Goal: Task Accomplishment & Management: Use online tool/utility

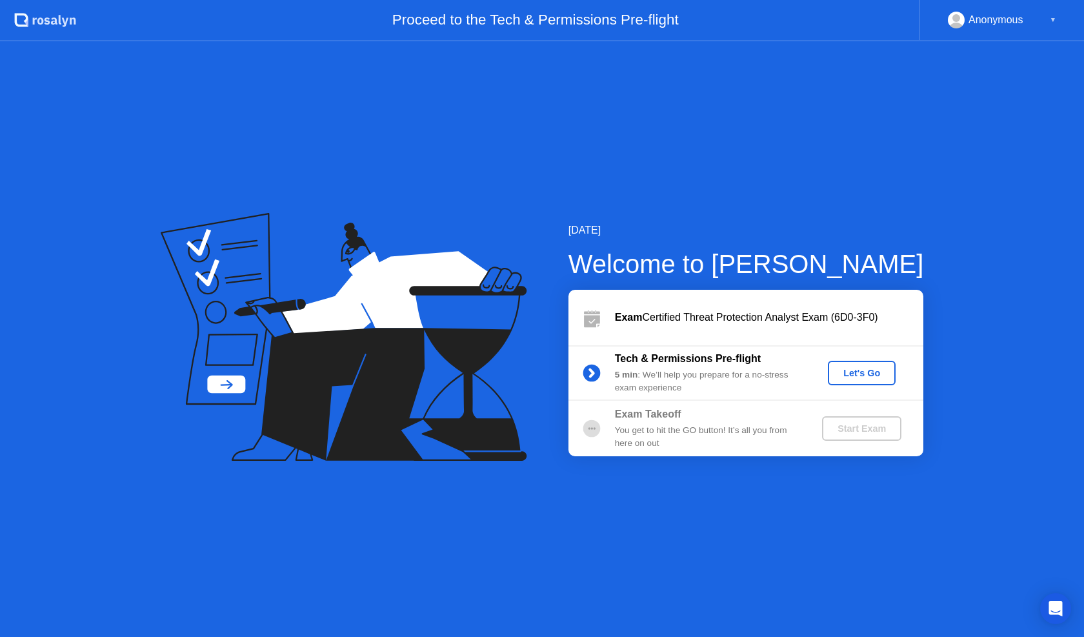
click at [855, 378] on div "Let's Go" at bounding box center [861, 373] width 57 height 10
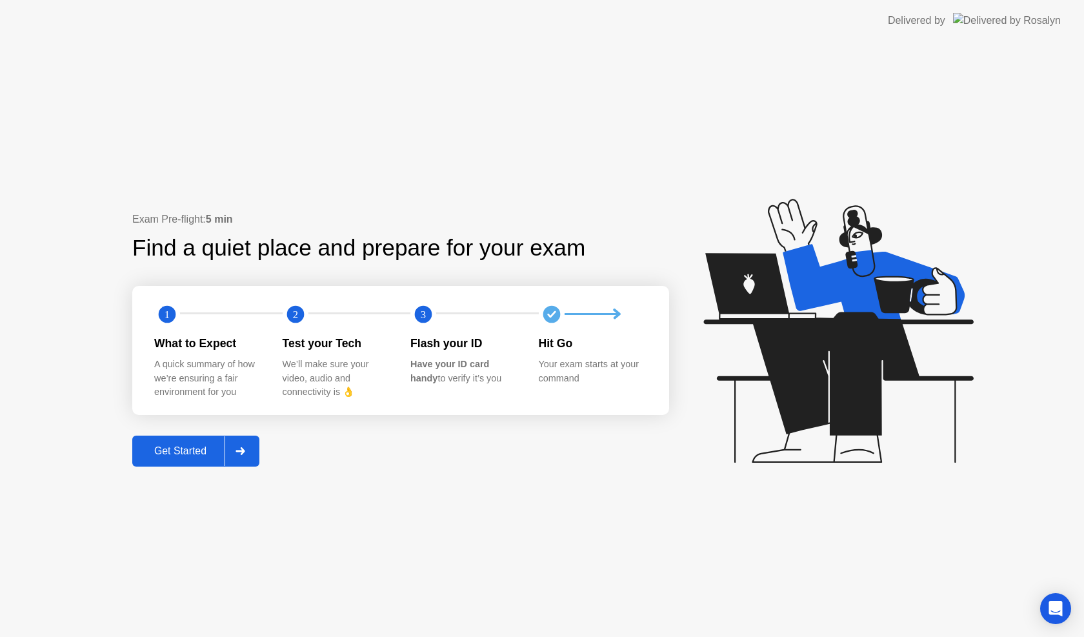
click at [180, 448] on div "Get Started" at bounding box center [180, 451] width 88 height 12
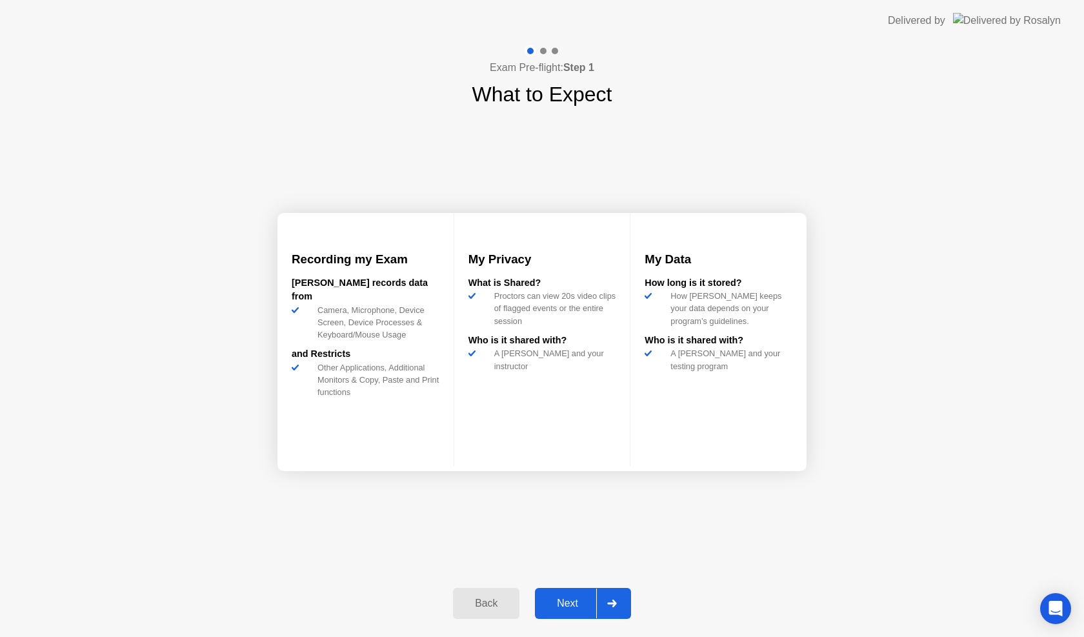
click at [580, 602] on div "Next" at bounding box center [567, 603] width 57 height 12
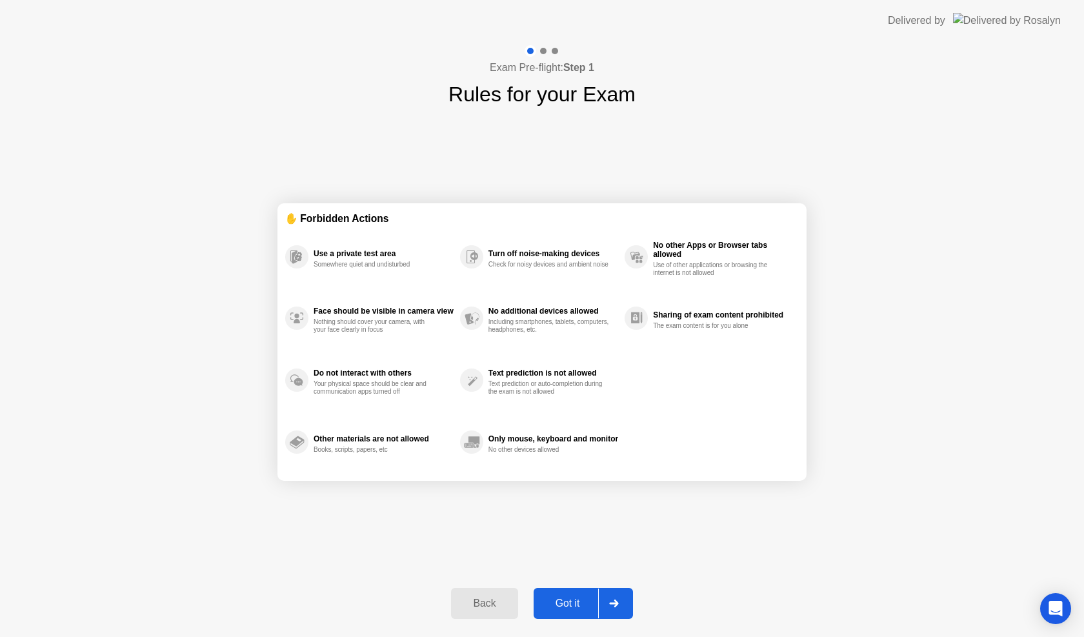
click at [580, 602] on div "Got it" at bounding box center [567, 603] width 61 height 12
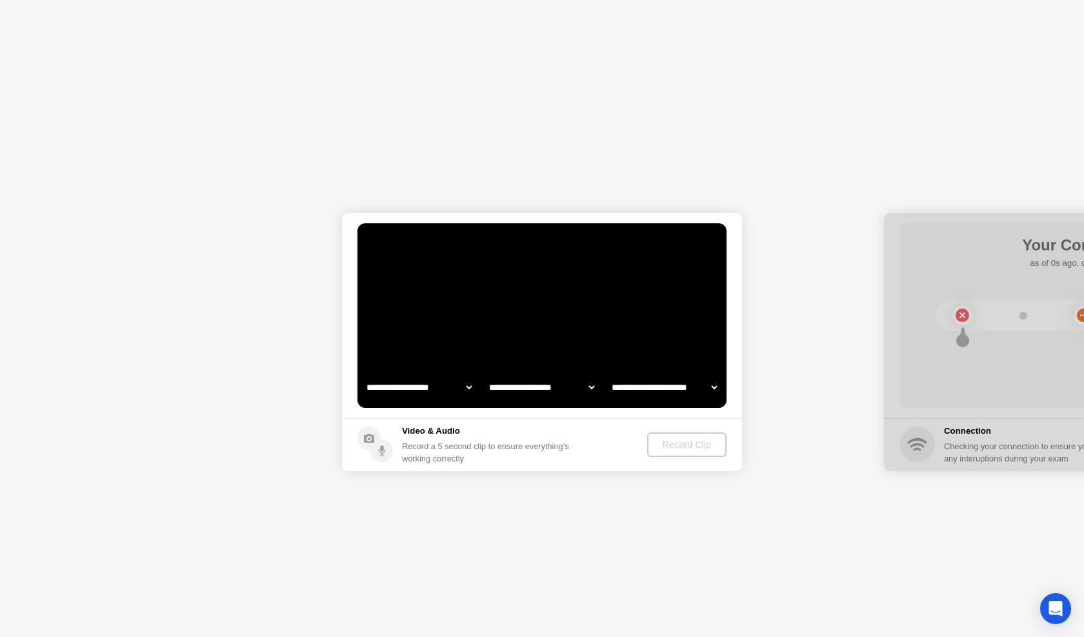
select select "**********"
select select "*******"
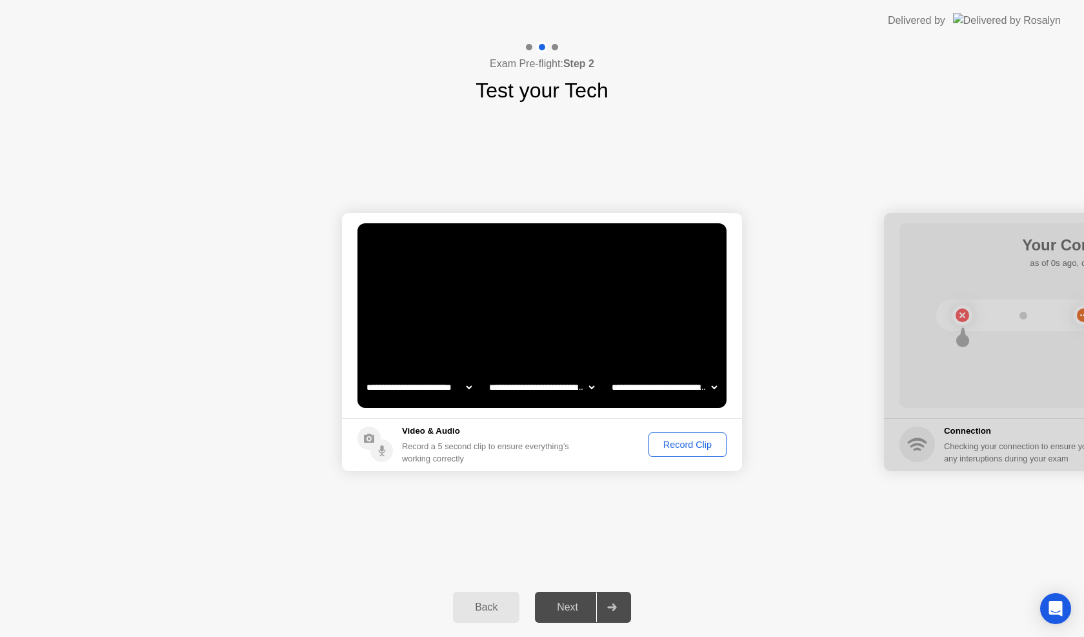
click at [564, 610] on div "Next" at bounding box center [567, 607] width 57 height 12
click at [669, 449] on div "Record Clip" at bounding box center [687, 444] width 69 height 10
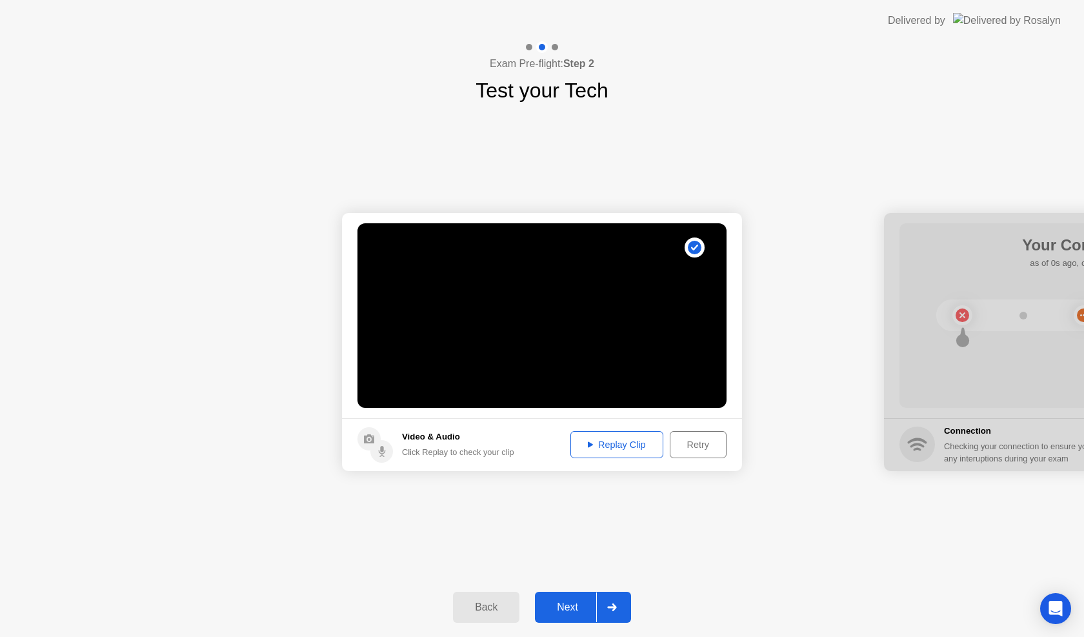
click at [568, 604] on div "Next" at bounding box center [567, 607] width 57 height 12
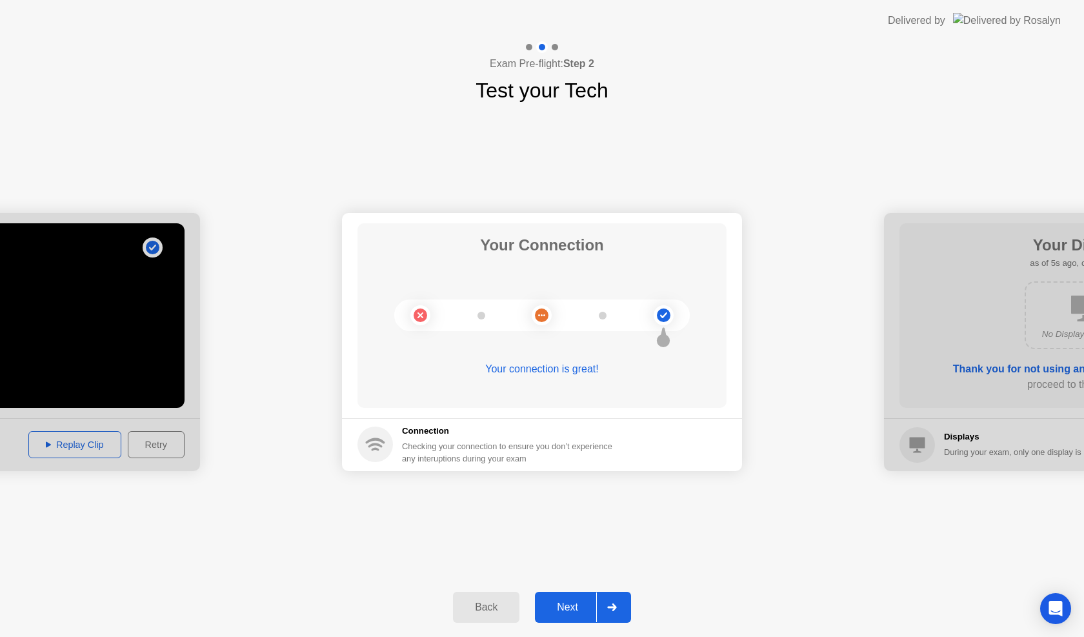
click at [568, 604] on div "Next" at bounding box center [567, 607] width 57 height 12
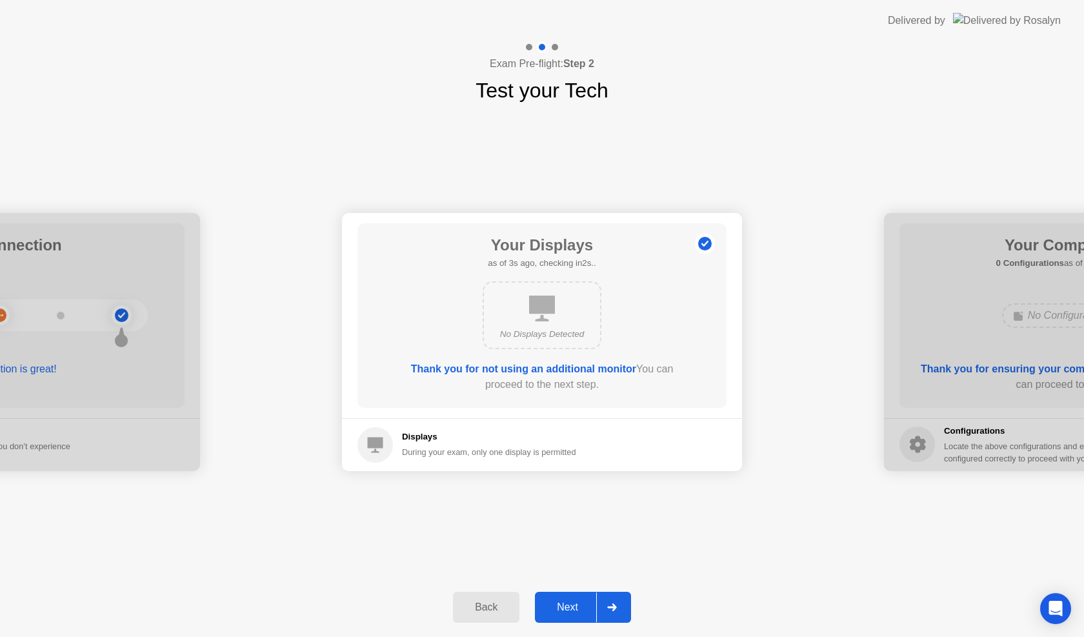
click at [568, 604] on div "Next" at bounding box center [567, 607] width 57 height 12
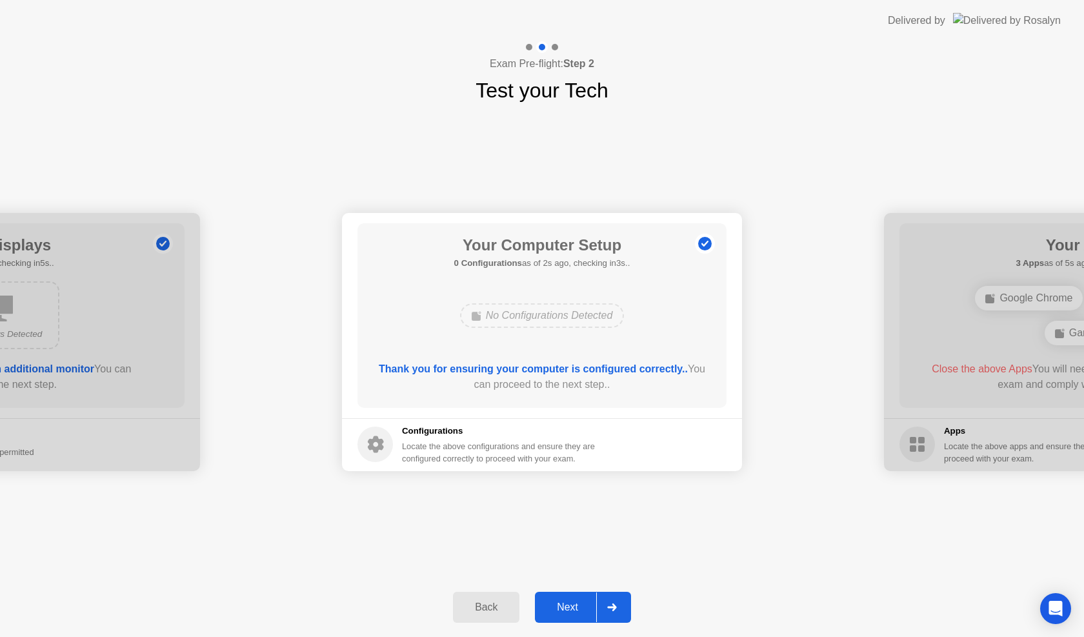
click at [568, 604] on div "Next" at bounding box center [567, 607] width 57 height 12
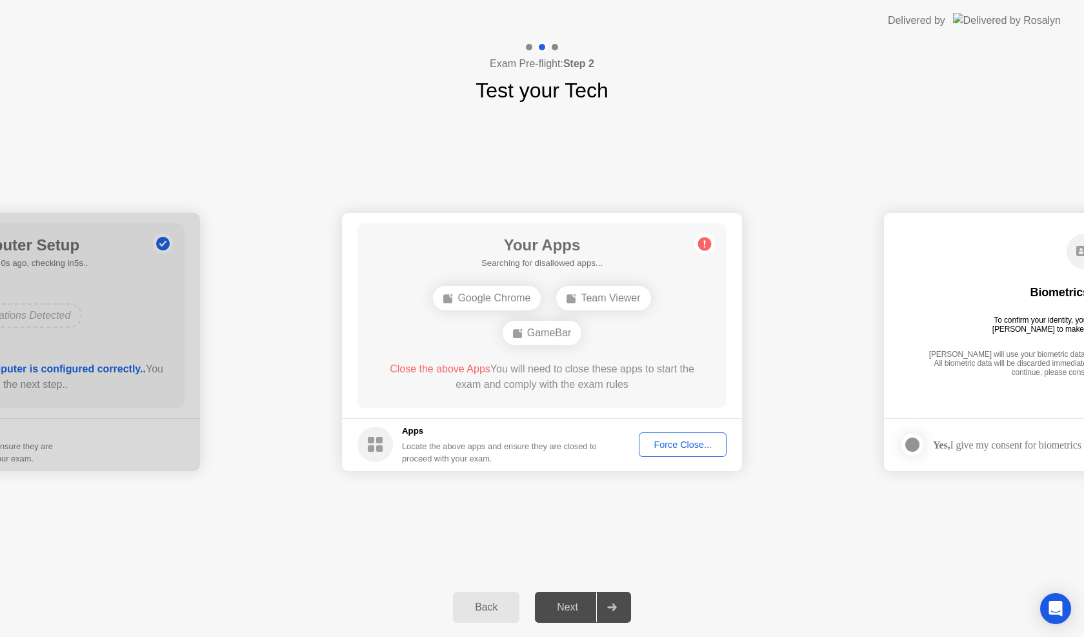
click at [677, 450] on div "Force Close..." at bounding box center [682, 444] width 79 height 10
click at [556, 421] on footer "Apps Locate the above apps and ensure they are closed to proceed with your exam…" at bounding box center [542, 444] width 400 height 53
click at [690, 441] on div "Force Close..." at bounding box center [682, 444] width 79 height 10
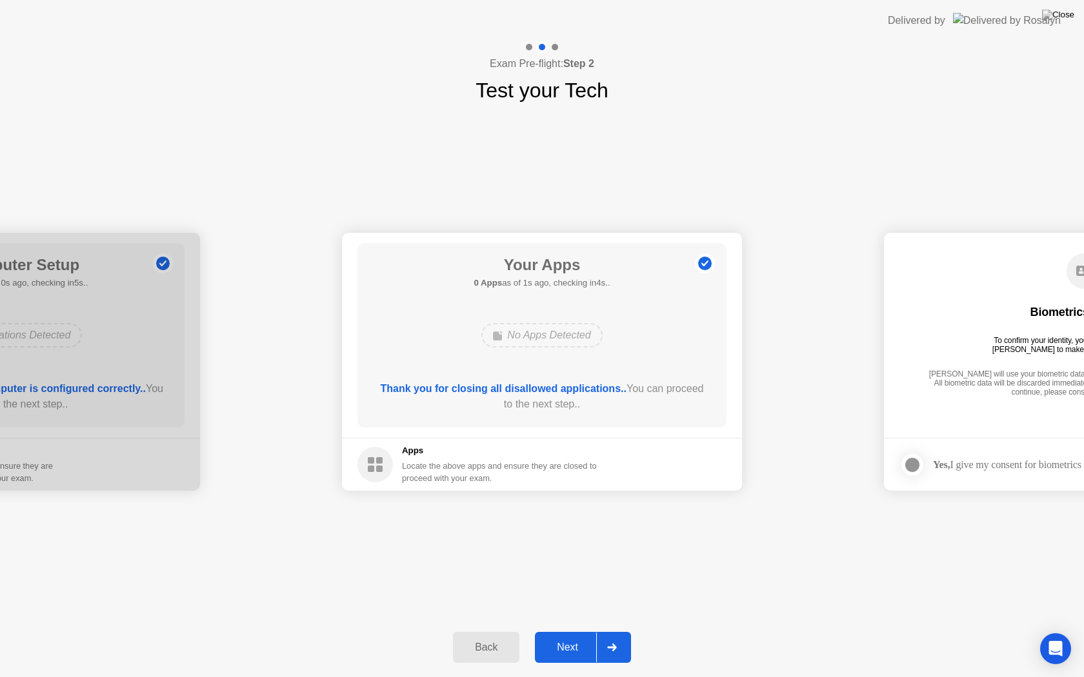
click at [579, 636] on div "Next" at bounding box center [567, 648] width 57 height 12
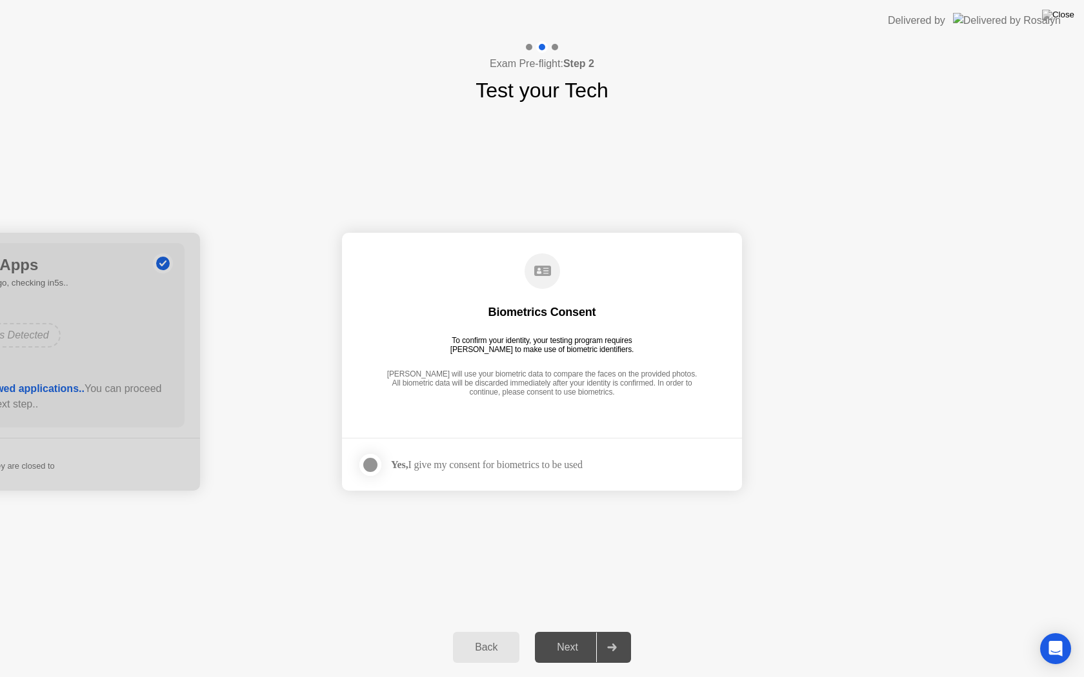
click at [572, 636] on div "Next" at bounding box center [567, 648] width 57 height 12
click at [452, 472] on div "Yes, I give my consent for biometrics to be used" at bounding box center [469, 465] width 225 height 26
click at [461, 464] on div "Yes, I give my consent for biometrics to be used" at bounding box center [487, 465] width 192 height 12
click at [365, 466] on div at bounding box center [370, 464] width 15 height 15
click at [575, 636] on div "Next" at bounding box center [567, 648] width 57 height 12
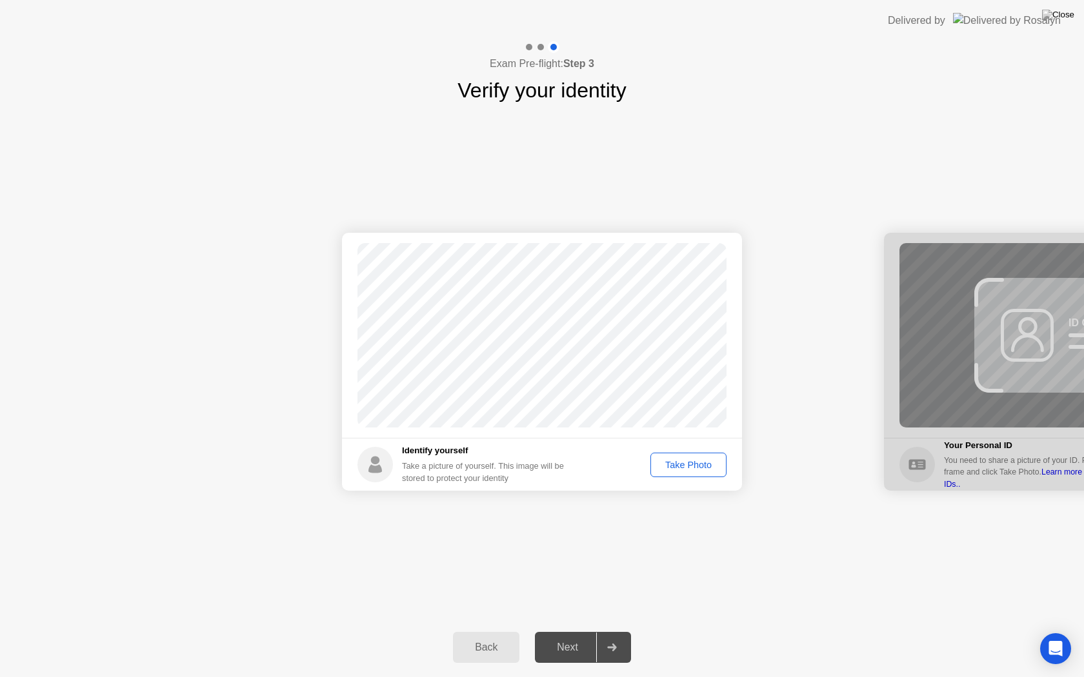
click at [691, 462] on div "Take Photo" at bounding box center [688, 465] width 67 height 10
click at [569, 636] on div "Next" at bounding box center [567, 648] width 57 height 12
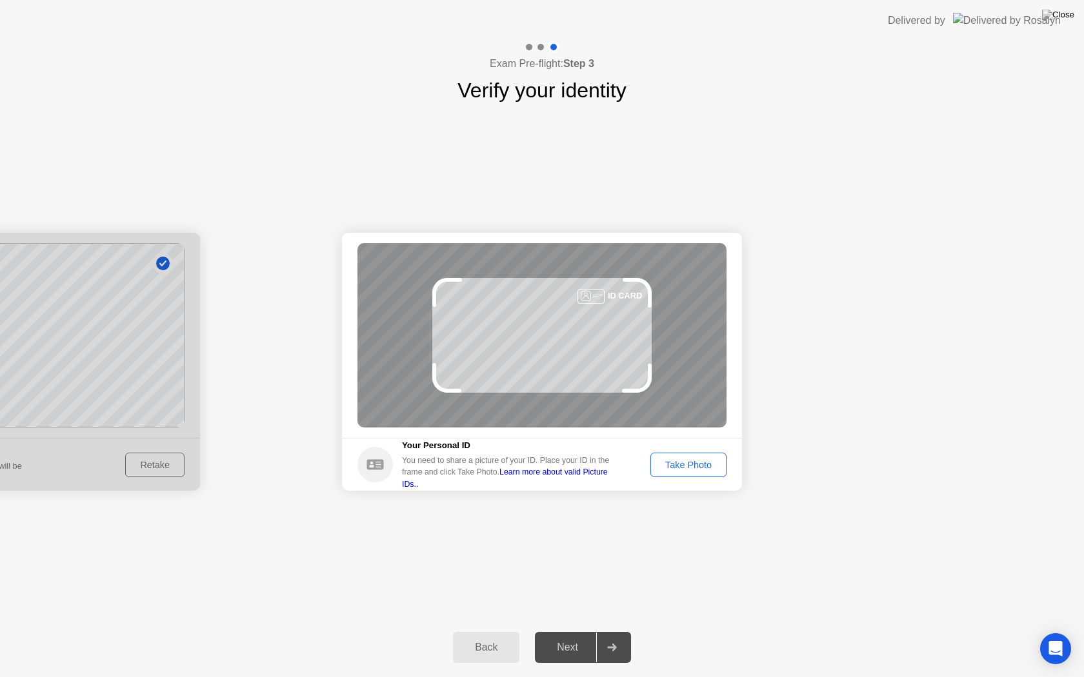
click at [530, 354] on div "ID CARD" at bounding box center [541, 335] width 369 height 184
click at [661, 467] on div "Take Photo" at bounding box center [688, 465] width 67 height 10
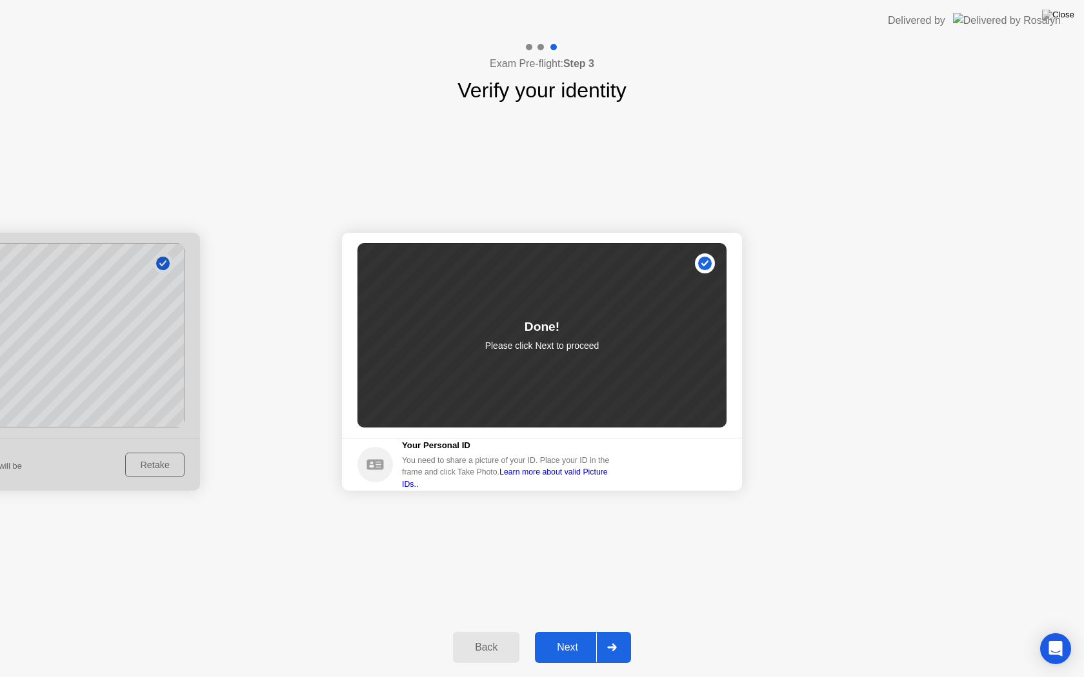
click at [575, 636] on div "Next" at bounding box center [567, 648] width 57 height 12
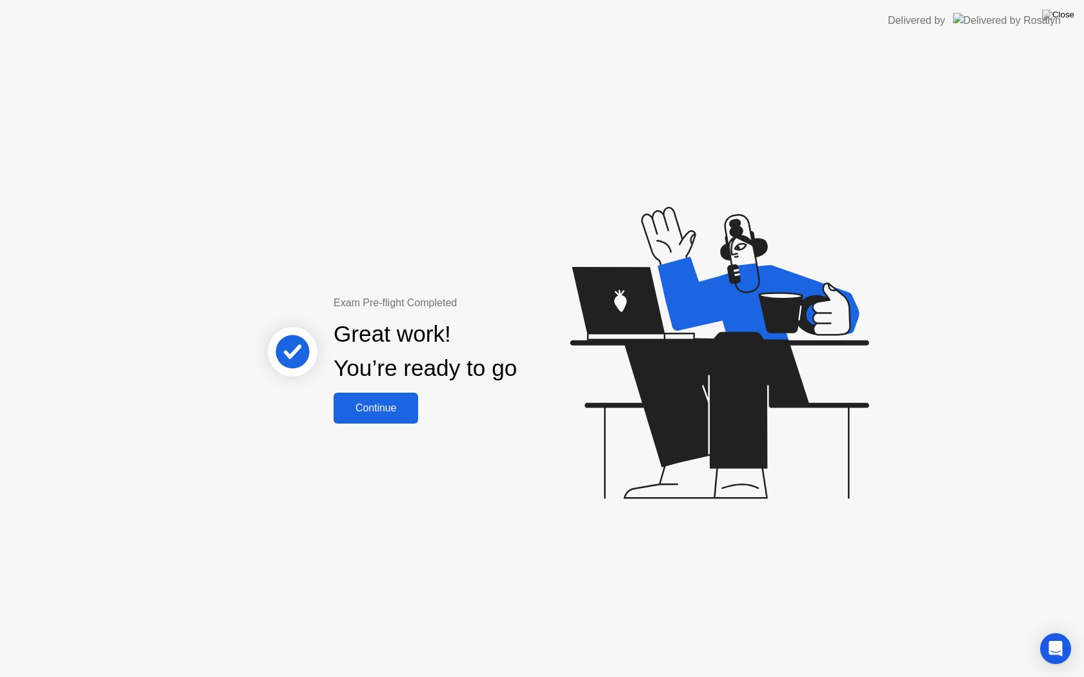
click at [396, 413] on div "Continue" at bounding box center [375, 409] width 77 height 12
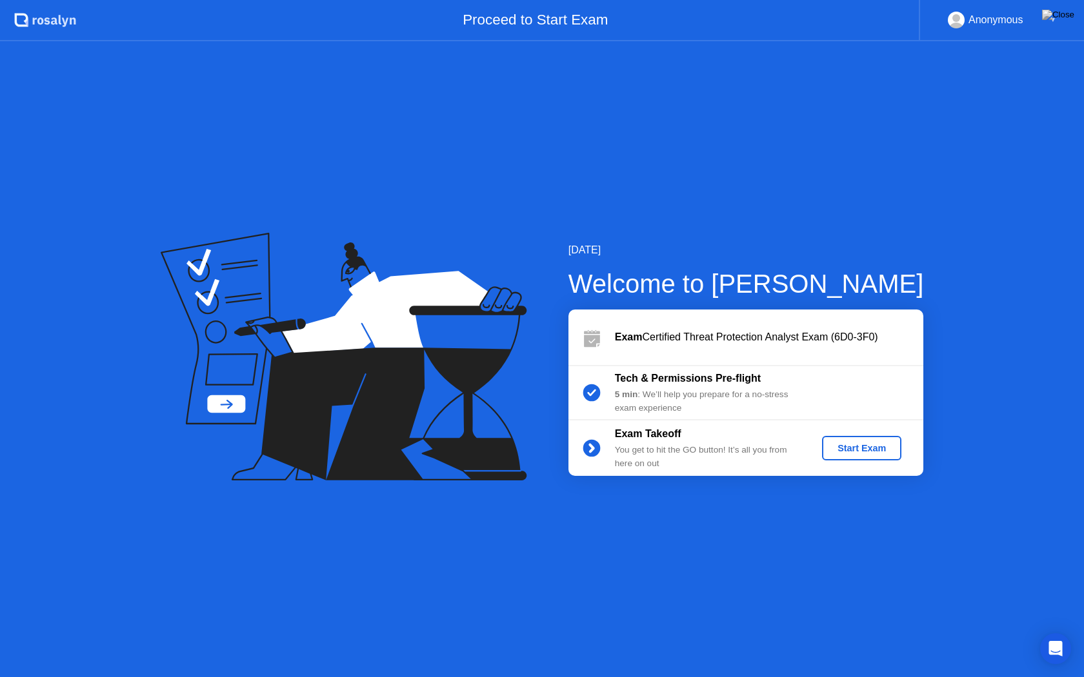
click at [868, 453] on div "Start Exam" at bounding box center [861, 448] width 69 height 10
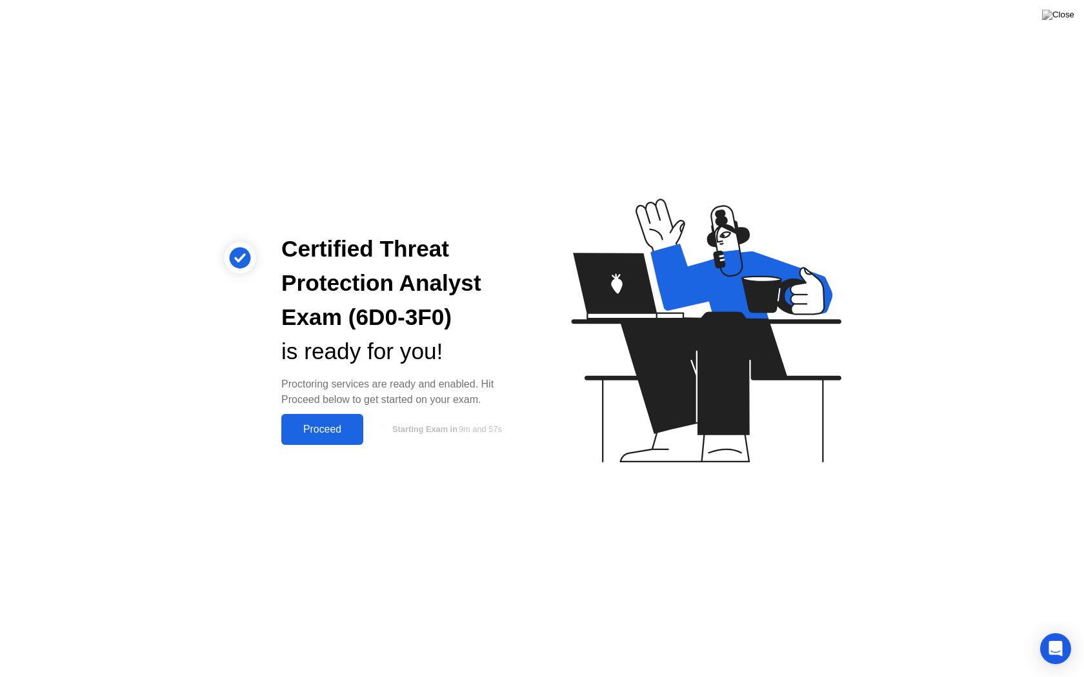
click at [337, 437] on button "Proceed" at bounding box center [322, 429] width 82 height 31
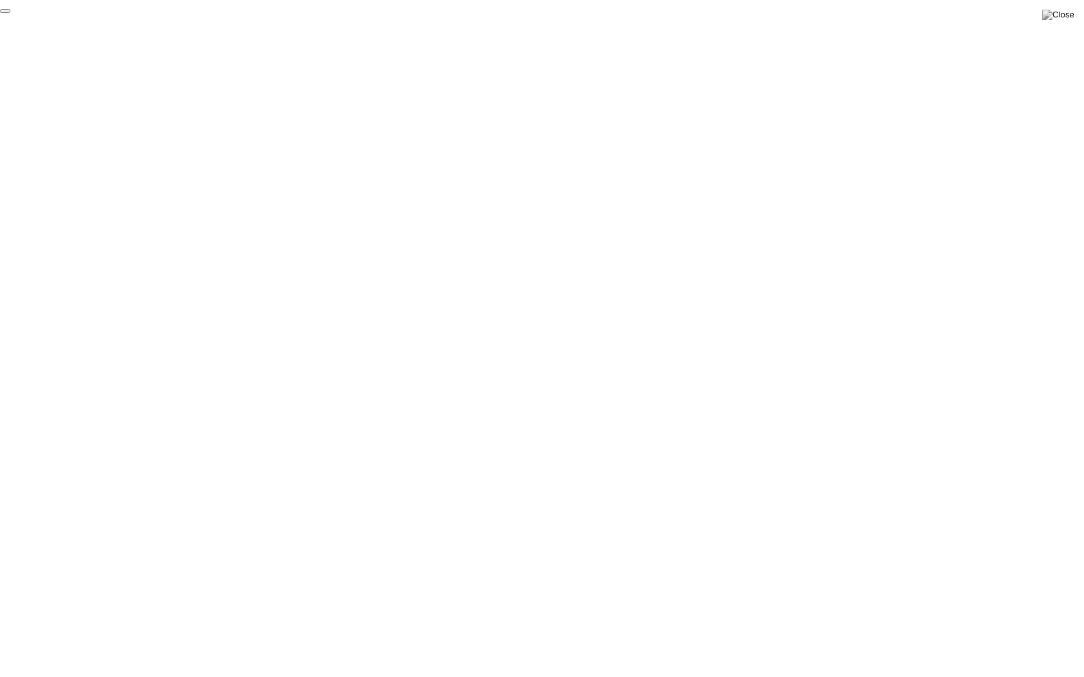
click div "End Proctoring Session"
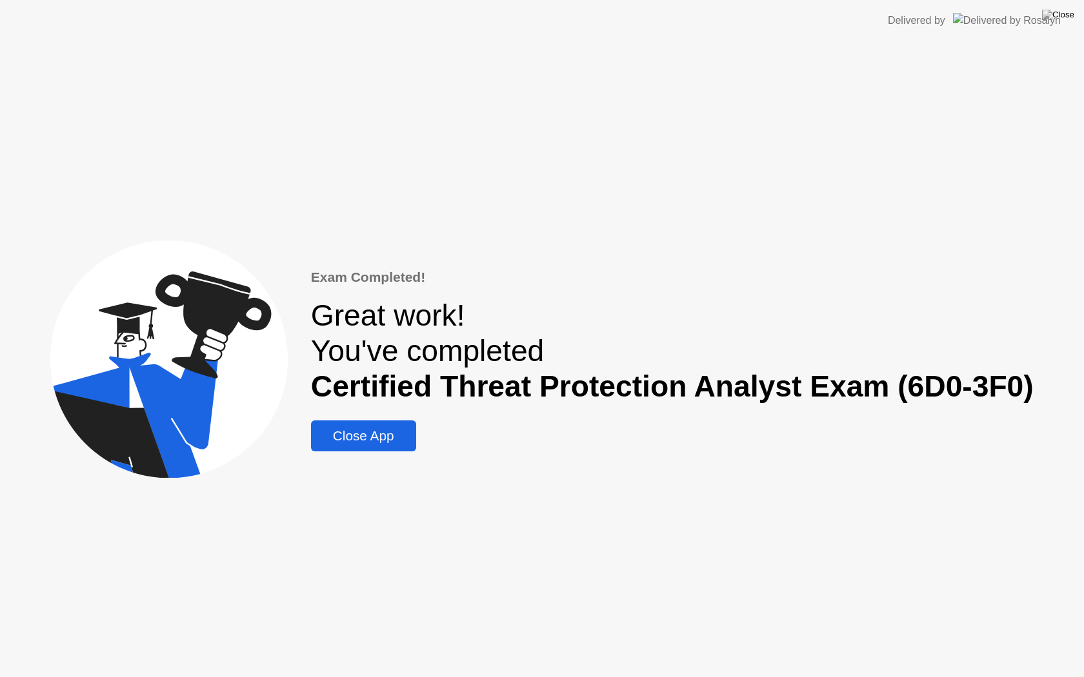
click at [377, 433] on div "Close App" at bounding box center [363, 435] width 97 height 15
